Goal: Check status: Check status

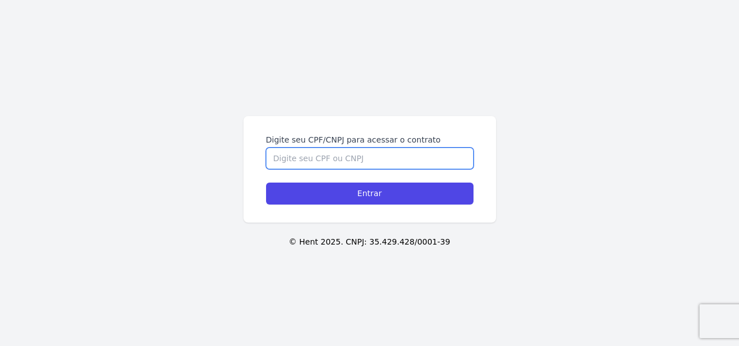
click at [329, 157] on input "Digite seu CPF/CNPJ para acessar o contrato" at bounding box center [369, 158] width 207 height 21
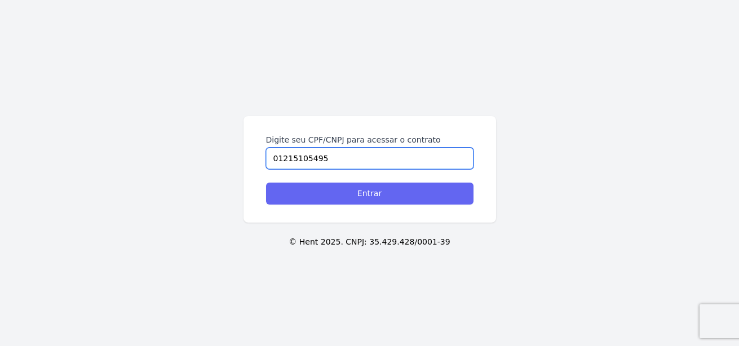
type input "01215105495"
click at [347, 189] on input "Entrar" at bounding box center [369, 194] width 207 height 22
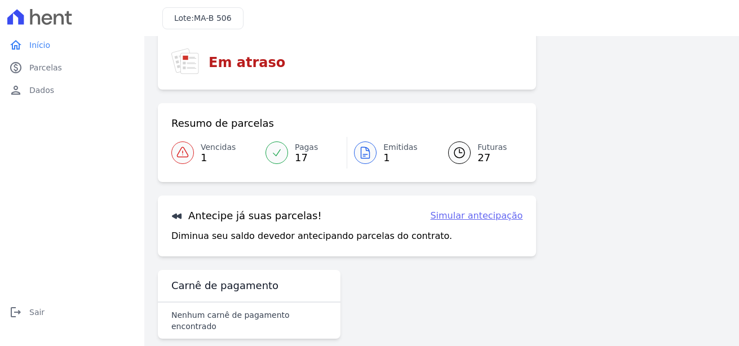
scroll to position [84, 0]
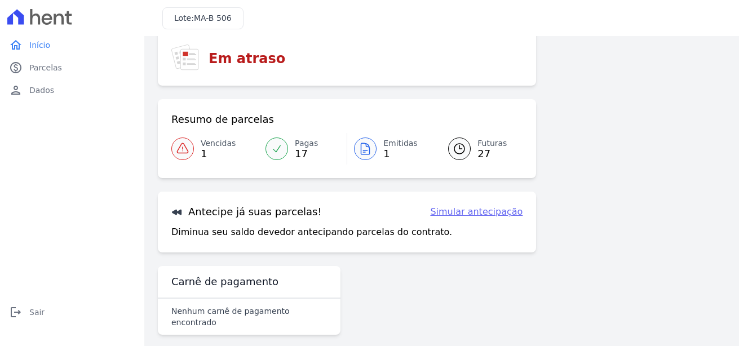
click at [296, 151] on span "17" at bounding box center [306, 153] width 23 height 9
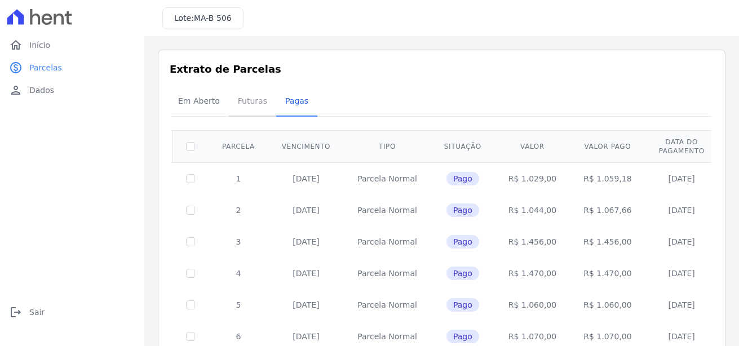
drag, startPoint x: 242, startPoint y: 99, endPoint x: 241, endPoint y: 105, distance: 5.7
click at [242, 99] on span "Futuras" at bounding box center [252, 101] width 43 height 23
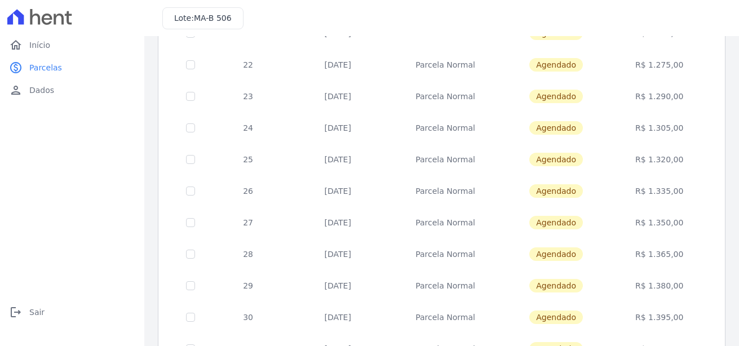
scroll to position [282, 0]
